Goal: Check status

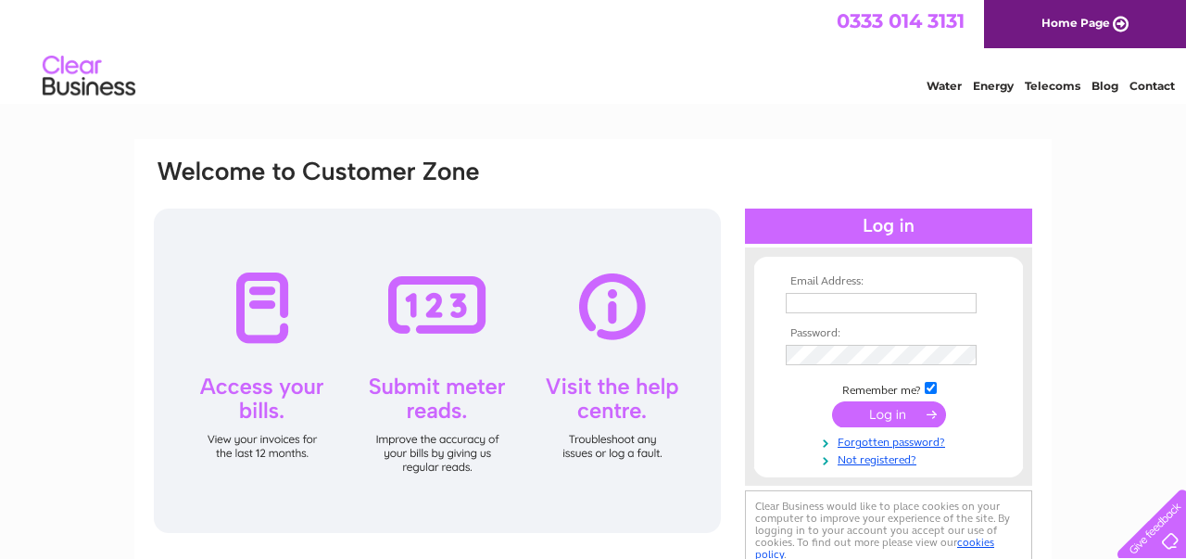
type input "[EMAIL_ADDRESS][DOMAIN_NAME]"
click at [898, 414] on input "submit" at bounding box center [889, 414] width 114 height 26
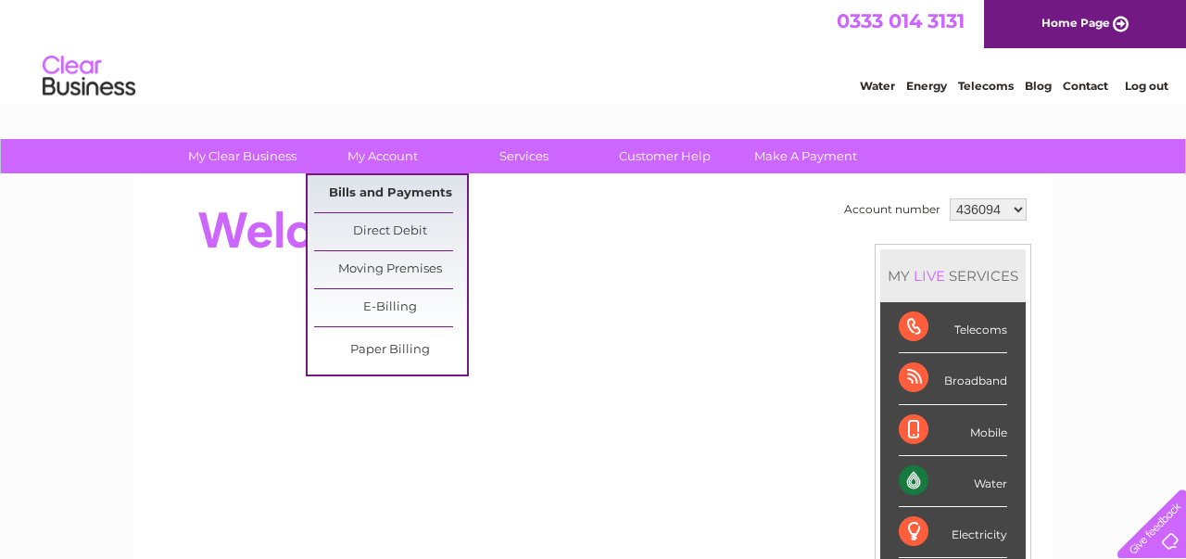
click at [385, 192] on link "Bills and Payments" at bounding box center [390, 193] width 153 height 37
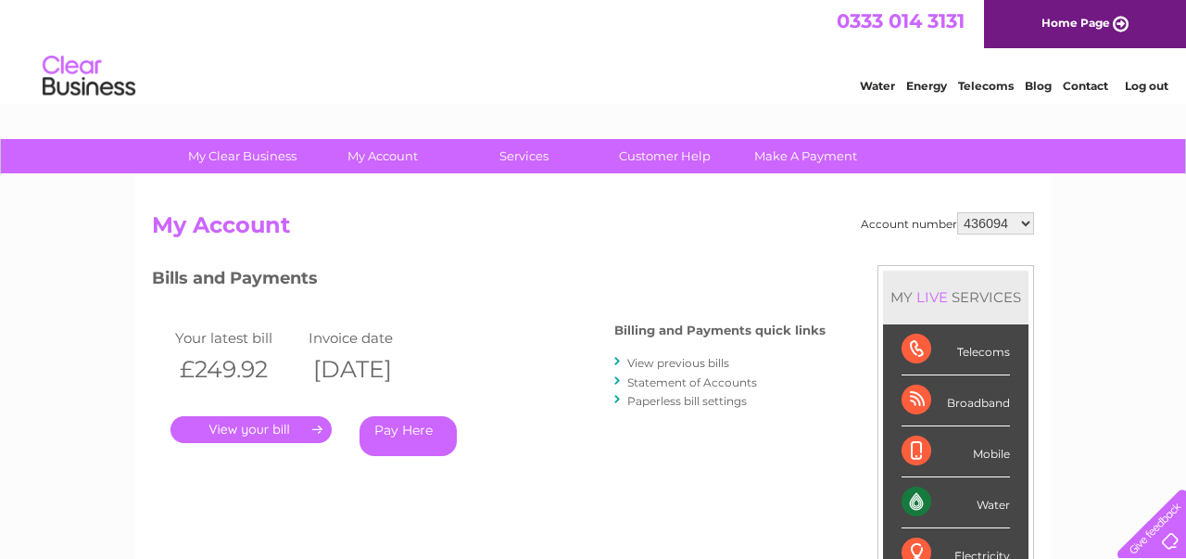
click at [264, 426] on link "." at bounding box center [251, 429] width 161 height 27
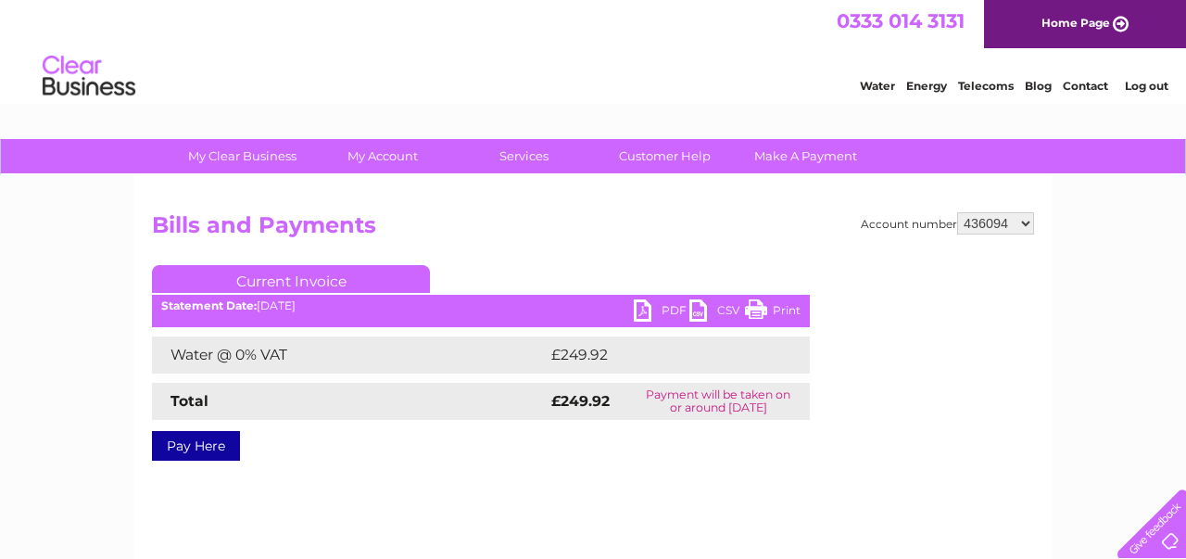
click at [645, 313] on link "PDF" at bounding box center [662, 312] width 56 height 27
